Goal: Information Seeking & Learning: Learn about a topic

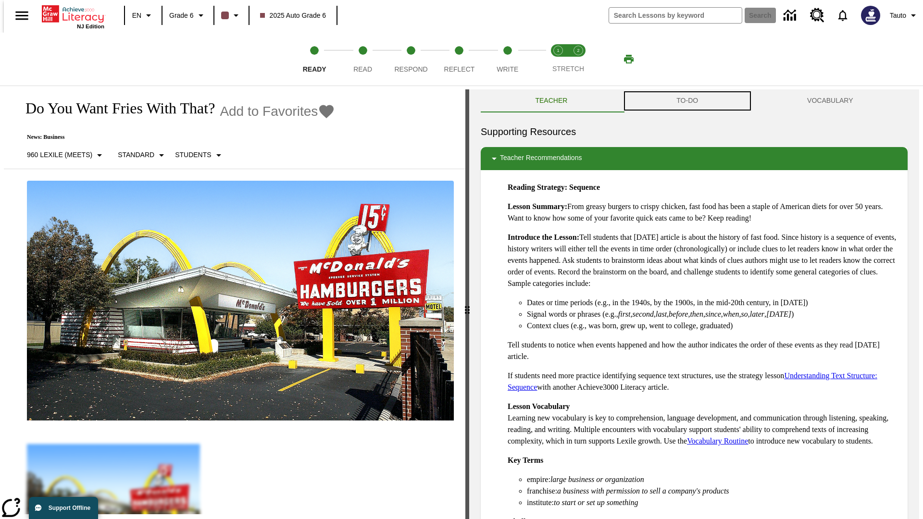
click at [688, 101] on button "TO-DO" at bounding box center [687, 100] width 131 height 23
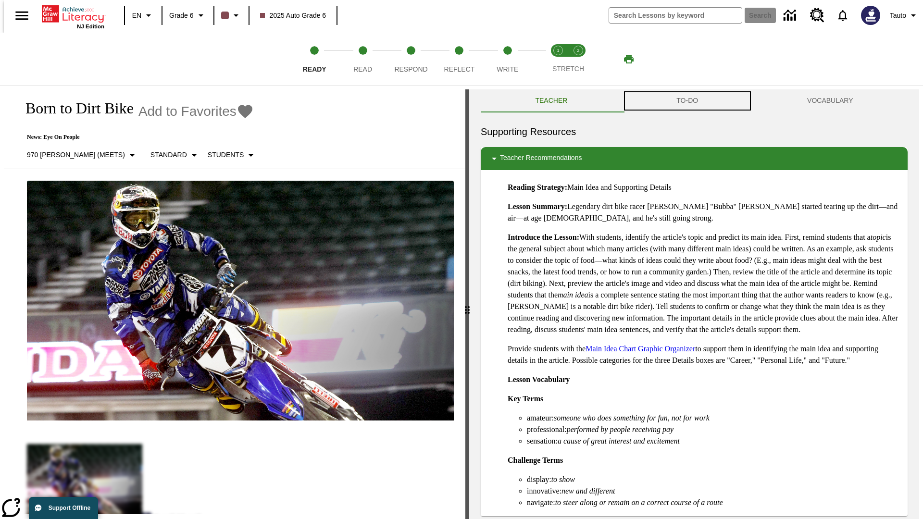
click at [688, 101] on button "TO-DO" at bounding box center [687, 100] width 131 height 23
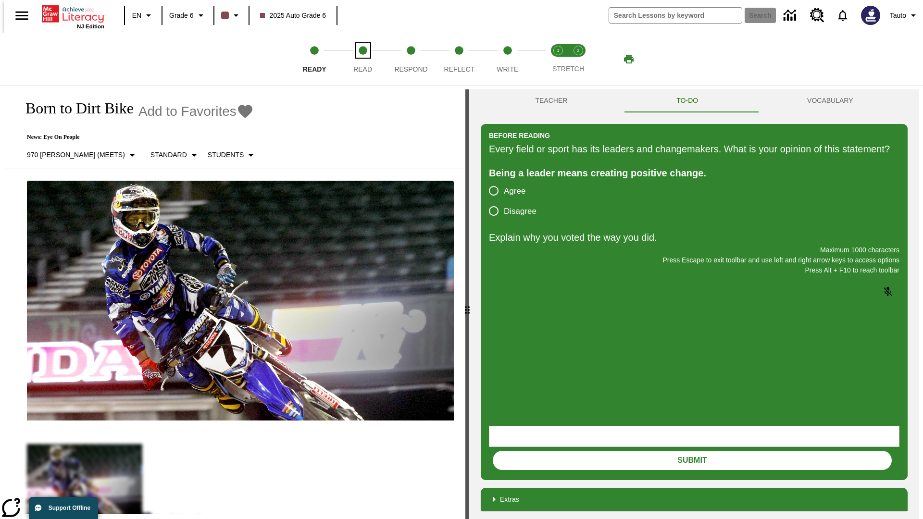
click at [363, 59] on span "Read" at bounding box center [362, 65] width 19 height 17
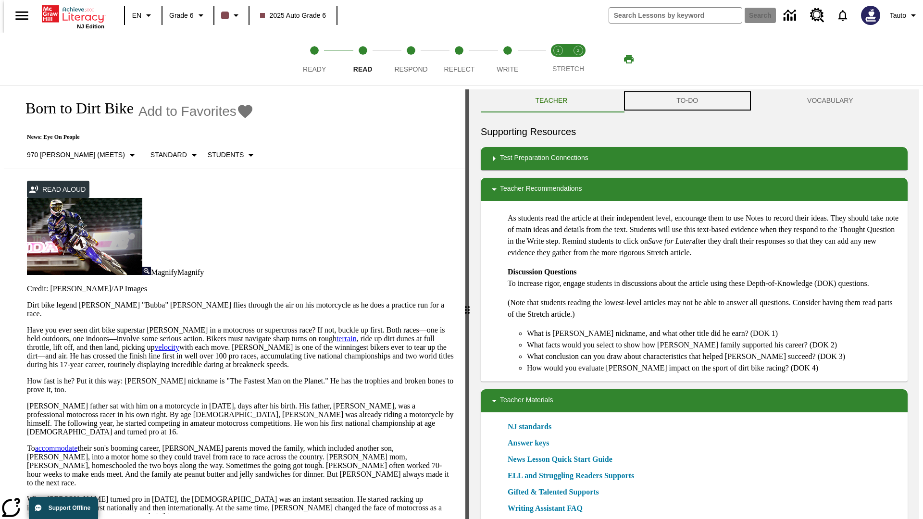
scroll to position [0, 0]
click at [688, 101] on button "TO-DO" at bounding box center [687, 100] width 131 height 23
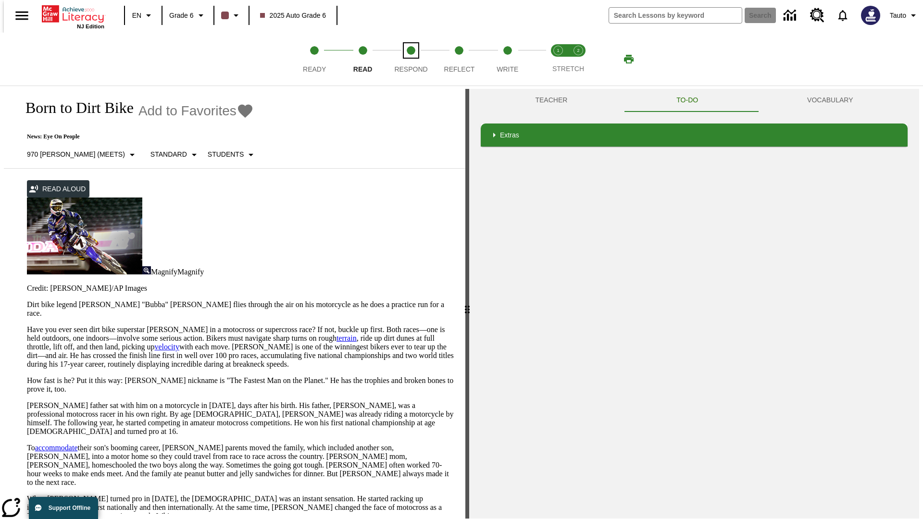
click at [411, 59] on span "Respond" at bounding box center [410, 65] width 33 height 17
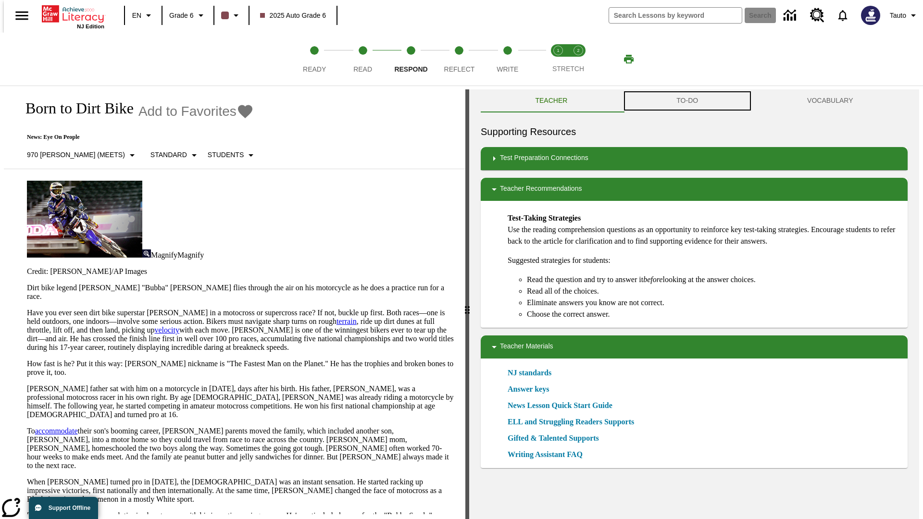
scroll to position [0, 0]
click at [688, 101] on button "TO-DO" at bounding box center [687, 100] width 131 height 23
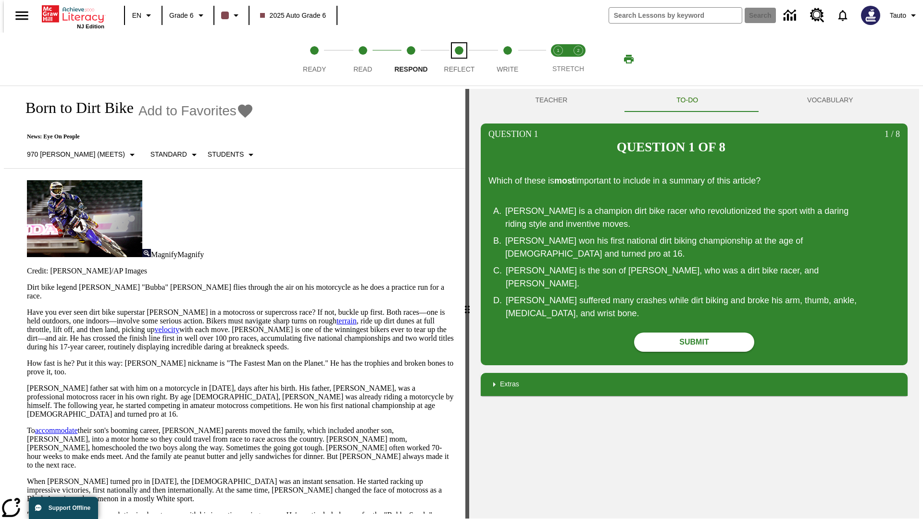
click at [459, 59] on span "Reflect" at bounding box center [459, 65] width 31 height 17
